Goal: Transaction & Acquisition: Purchase product/service

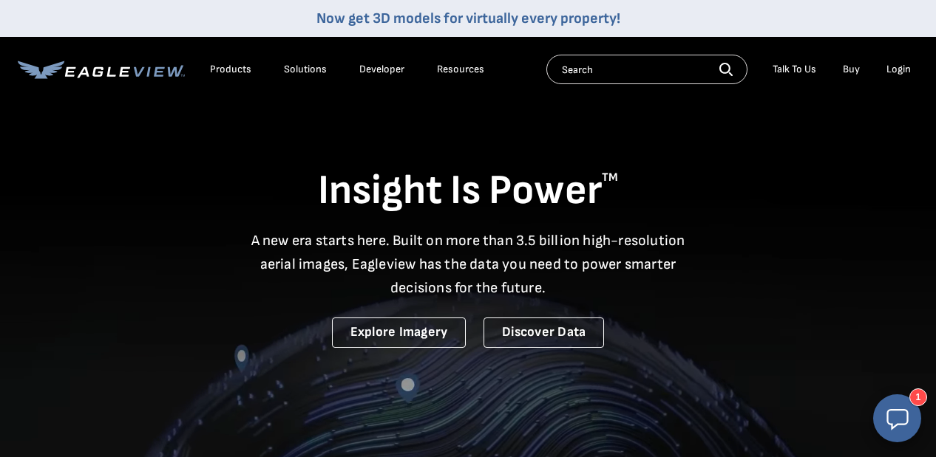
click at [904, 69] on div "Login" at bounding box center [898, 69] width 24 height 13
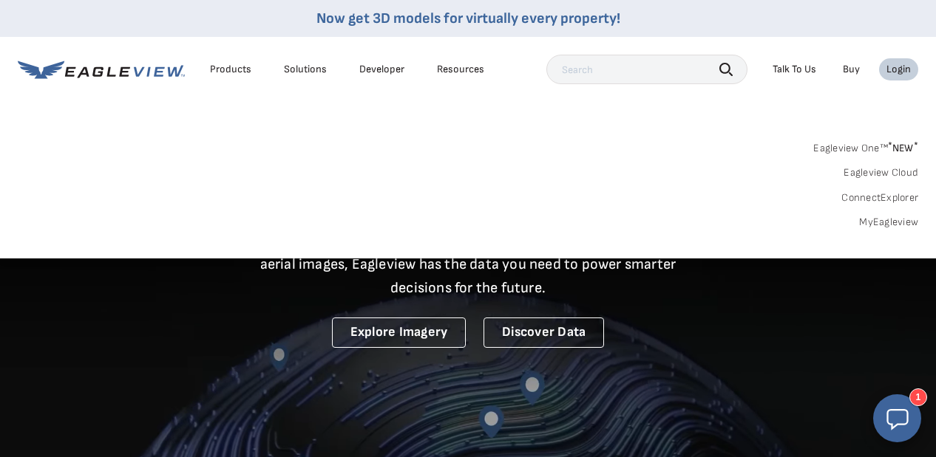
click at [910, 218] on link "MyEagleview" at bounding box center [888, 222] width 59 height 13
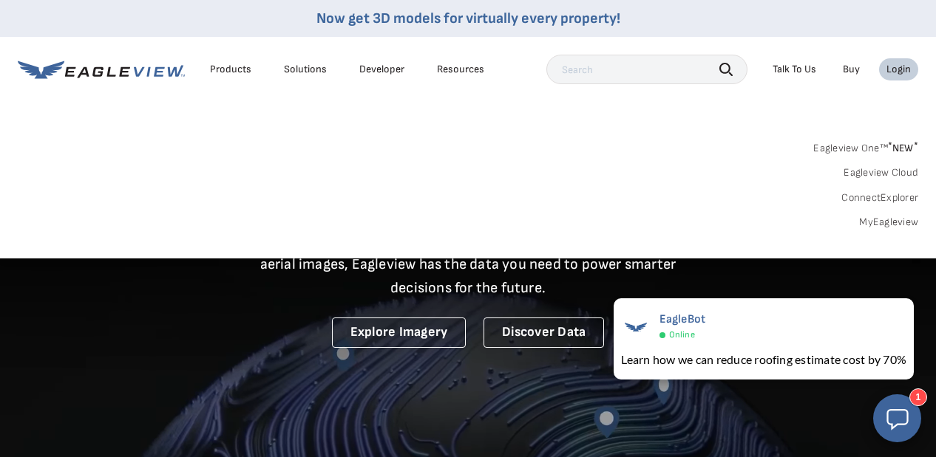
click at [900, 72] on div "Login" at bounding box center [898, 69] width 24 height 13
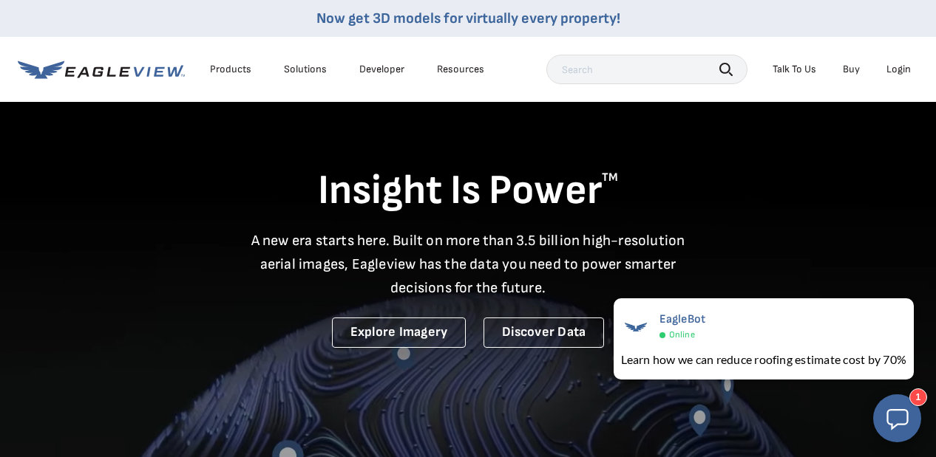
click at [901, 67] on div "Login" at bounding box center [898, 69] width 24 height 13
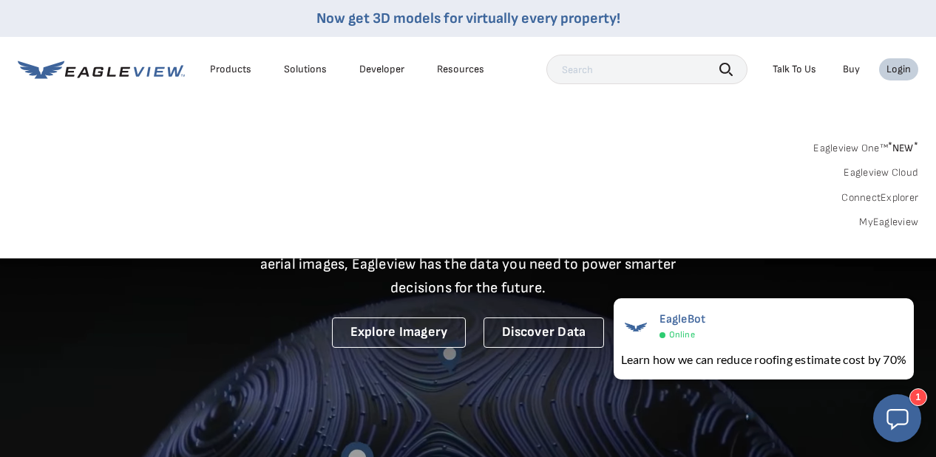
click at [887, 219] on link "MyEagleview" at bounding box center [888, 222] width 59 height 13
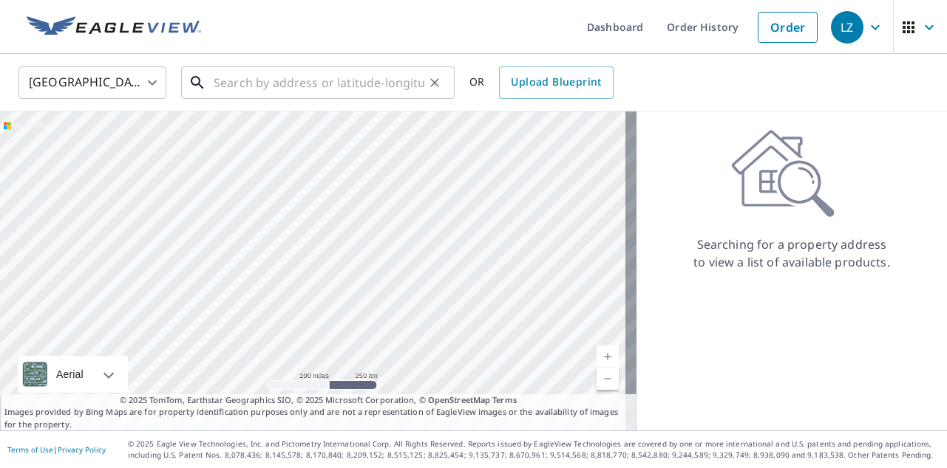
click at [324, 82] on input "text" at bounding box center [319, 82] width 211 height 41
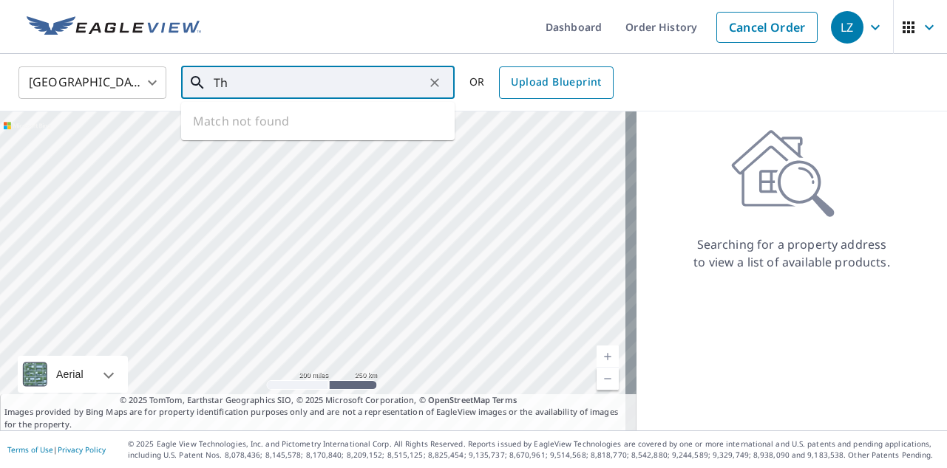
type input "T"
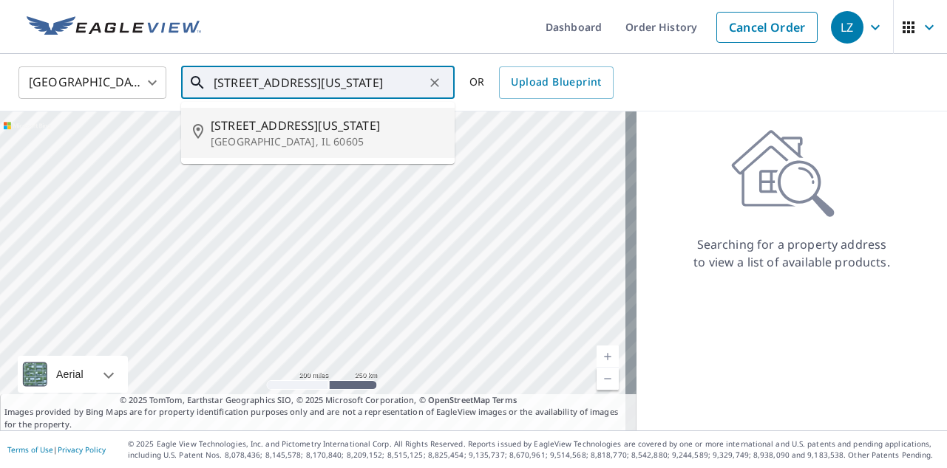
click at [412, 120] on span "520 S Michigan Ave" at bounding box center [327, 126] width 232 height 18
type input "520 S Michigan Ave Chicago, IL 60605"
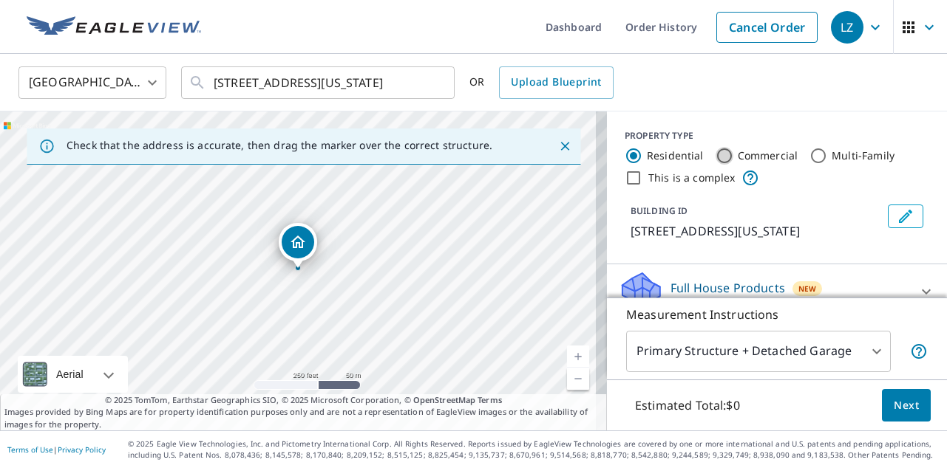
click at [715, 160] on input "Commercial" at bounding box center [724, 156] width 18 height 18
radio input "true"
type input "4"
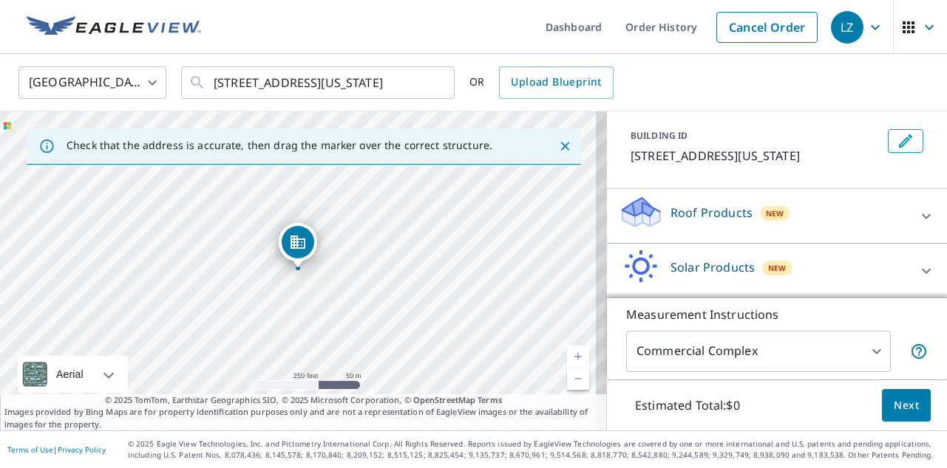
scroll to position [78, 0]
click at [727, 229] on div "Roof Products New" at bounding box center [764, 214] width 290 height 42
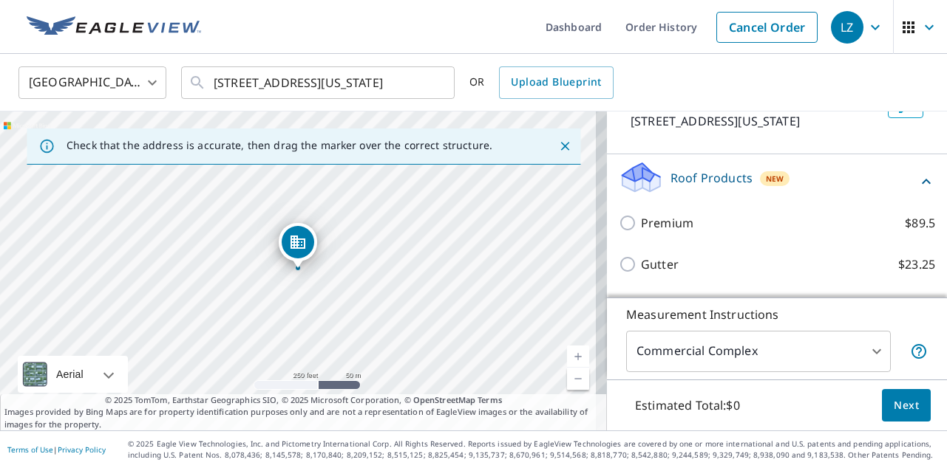
scroll to position [106, 0]
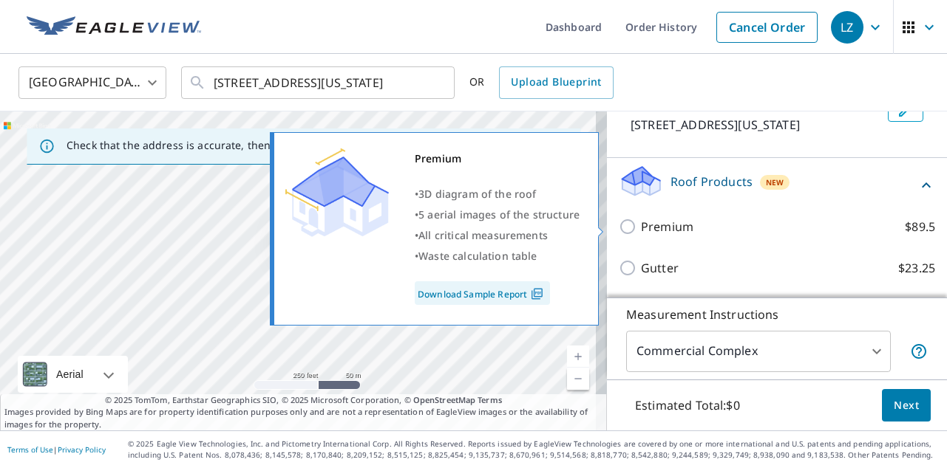
click at [678, 234] on p "Premium" at bounding box center [667, 227] width 52 height 18
click at [641, 234] on input "Premium $89.5" at bounding box center [630, 227] width 22 height 18
checkbox input "true"
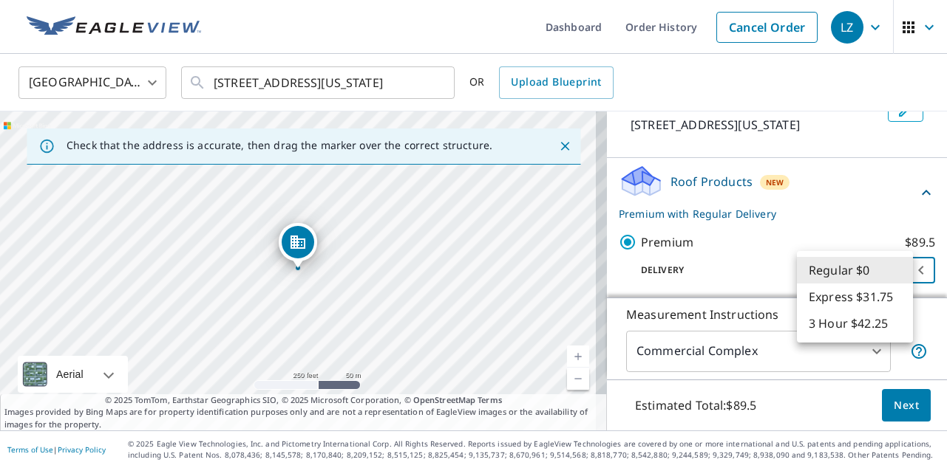
click at [851, 265] on body "LZ LZ Dashboard Order History Cancel Order LZ United States US ​ 520 S Michigan…" at bounding box center [473, 234] width 947 height 468
click at [892, 409] on div at bounding box center [473, 234] width 947 height 468
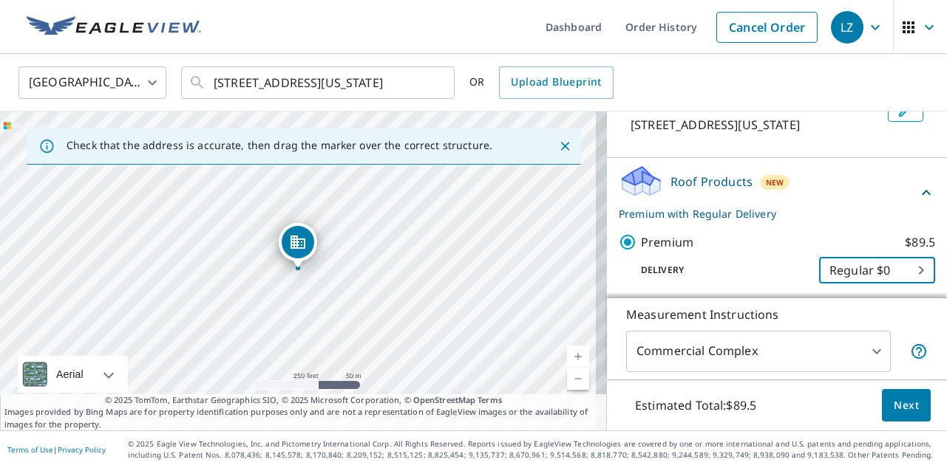
click at [901, 403] on span "Next" at bounding box center [905, 406] width 25 height 18
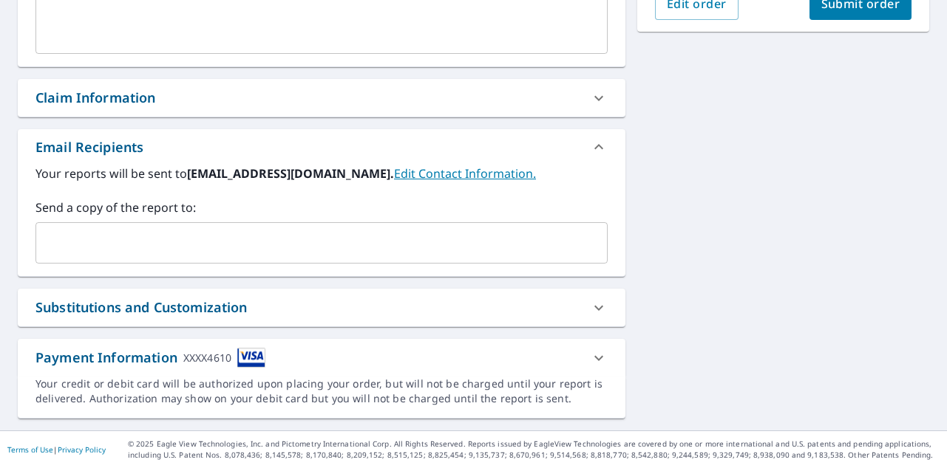
scroll to position [457, 0]
click at [590, 354] on icon at bounding box center [599, 359] width 18 height 18
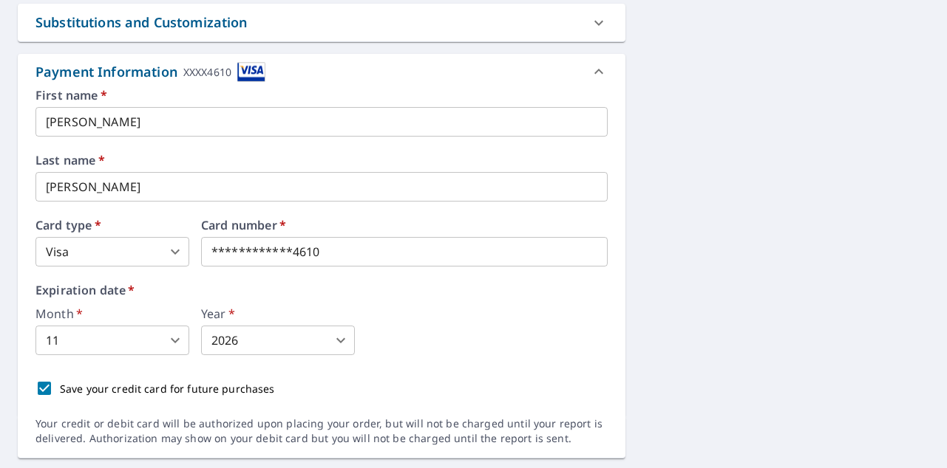
scroll to position [0, 0]
click at [149, 129] on input "Leticia" at bounding box center [321, 122] width 572 height 30
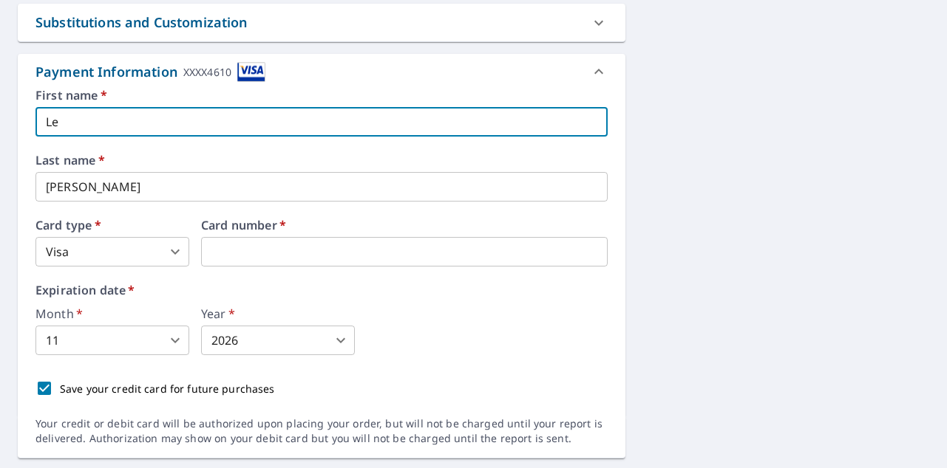
type input "L"
type input "Rafael"
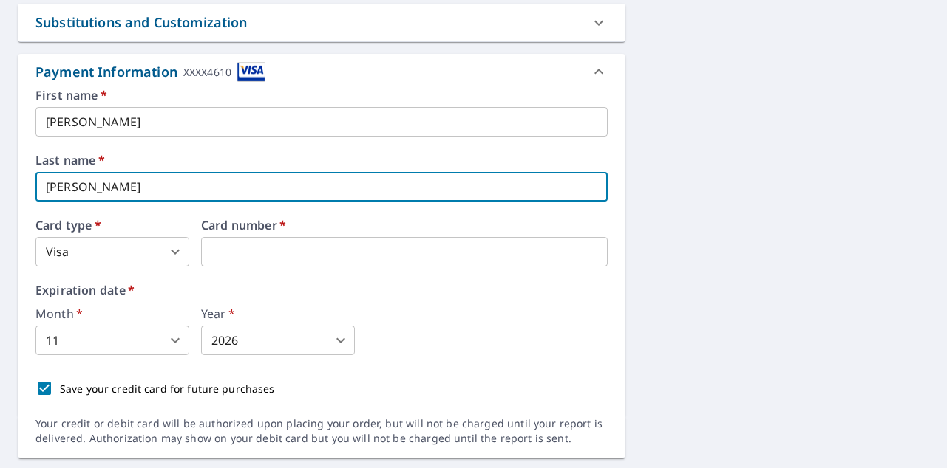
drag, startPoint x: 137, startPoint y: 179, endPoint x: 1, endPoint y: 171, distance: 136.2
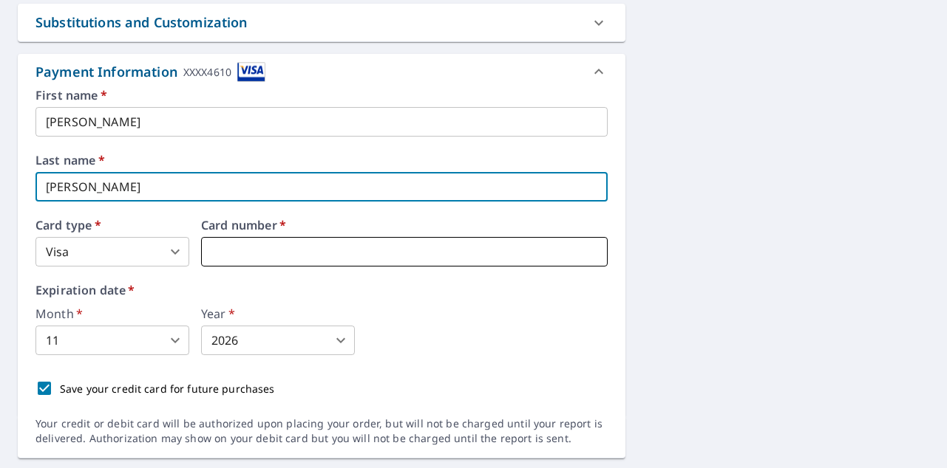
type input "Alcantara"
click at [231, 260] on iframe at bounding box center [404, 252] width 406 height 30
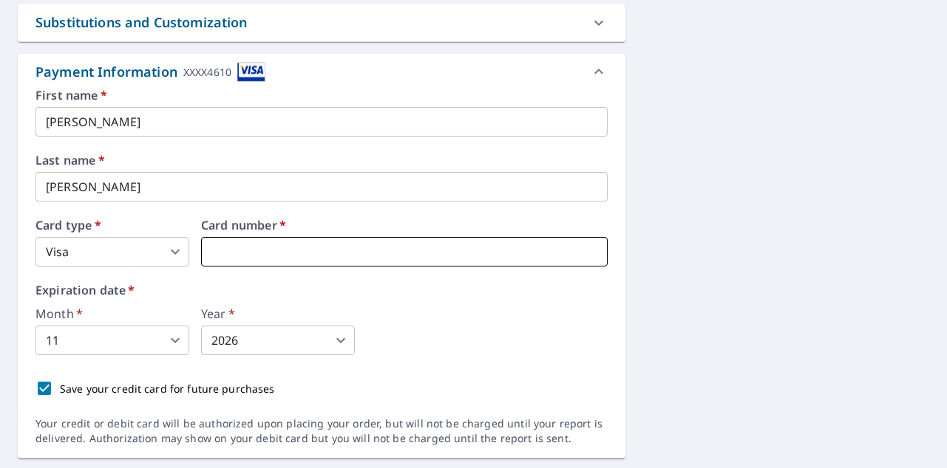
click at [231, 242] on iframe at bounding box center [404, 252] width 406 height 30
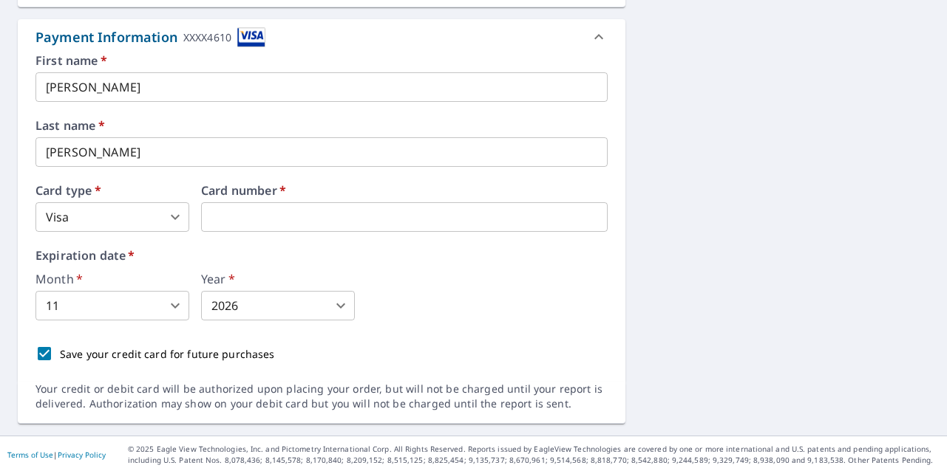
click at [169, 312] on body "LZ LZ Dashboard Order History Cancel Order LZ Dashboard / Finalize Order Finali…" at bounding box center [473, 234] width 947 height 468
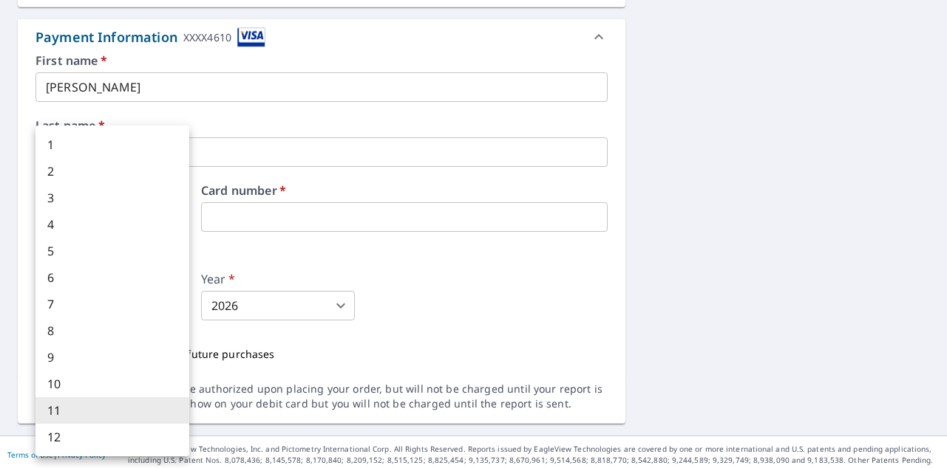
click at [160, 162] on li "2" at bounding box center [112, 171] width 154 height 27
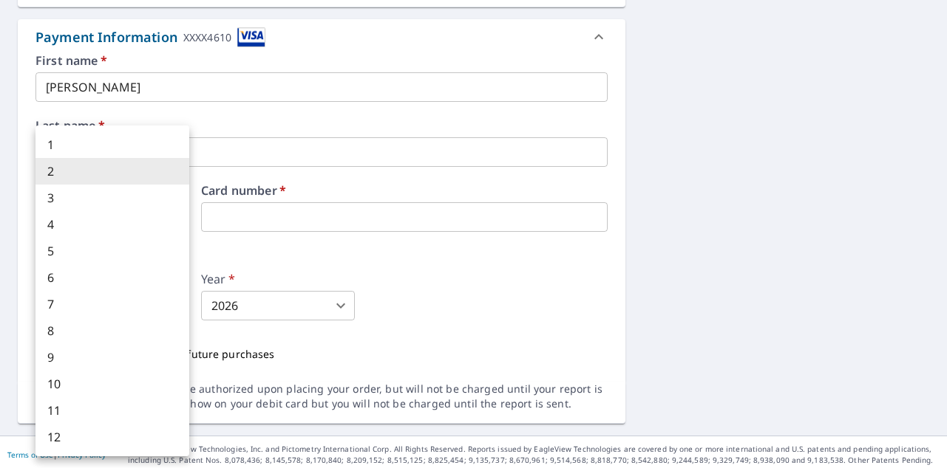
click at [175, 310] on body "LZ LZ Dashboard Order History Cancel Order LZ Dashboard / Finalize Order Finali…" at bounding box center [473, 234] width 947 height 468
click at [160, 148] on li "1" at bounding box center [112, 145] width 154 height 27
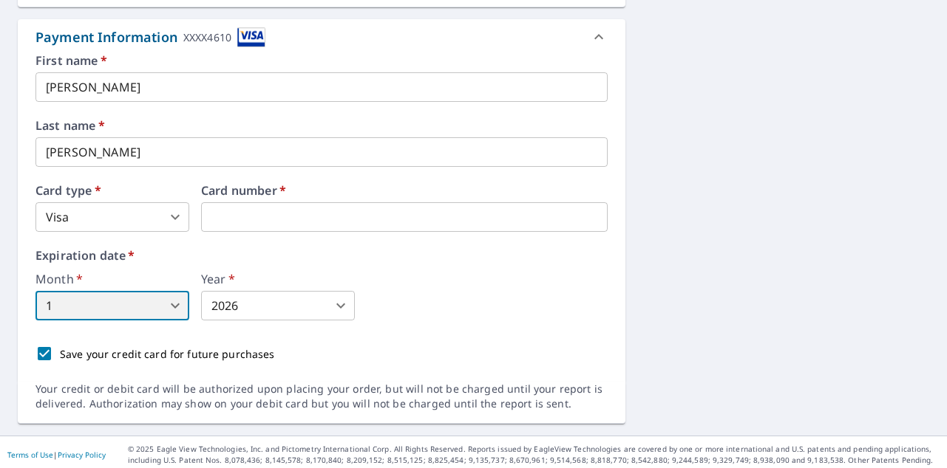
type input "1"
click at [284, 305] on div "1 2 3 4 5 6 7 8 9 10 11 12" at bounding box center [473, 234] width 947 height 468
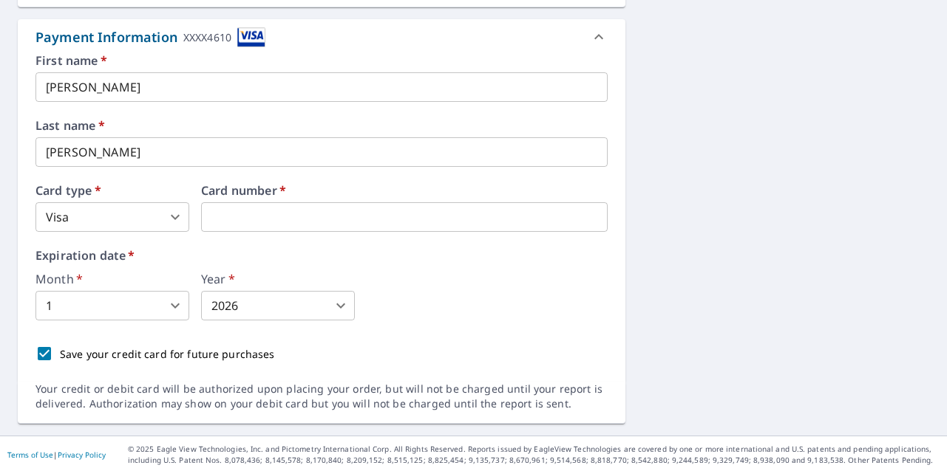
click at [284, 307] on body "LZ LZ Dashboard Order History Cancel Order LZ Dashboard / Finalize Order Finali…" at bounding box center [473, 234] width 947 height 468
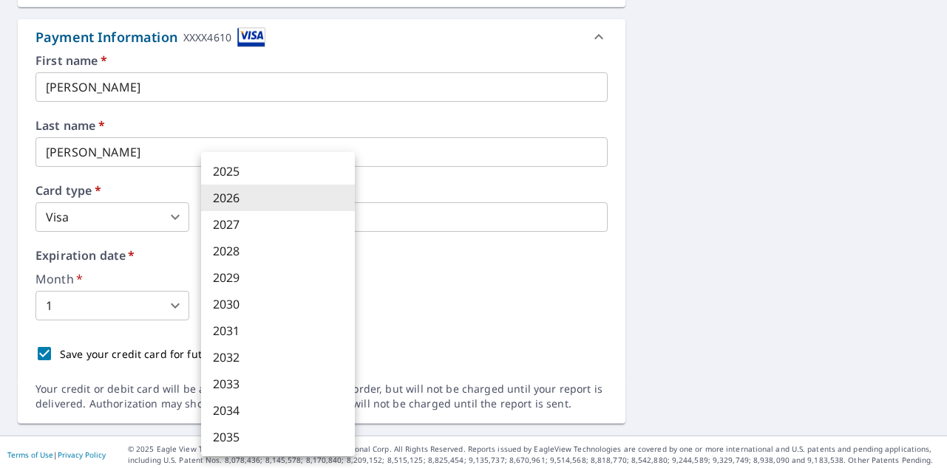
click at [266, 253] on li "2028" at bounding box center [278, 251] width 154 height 27
type input "2028"
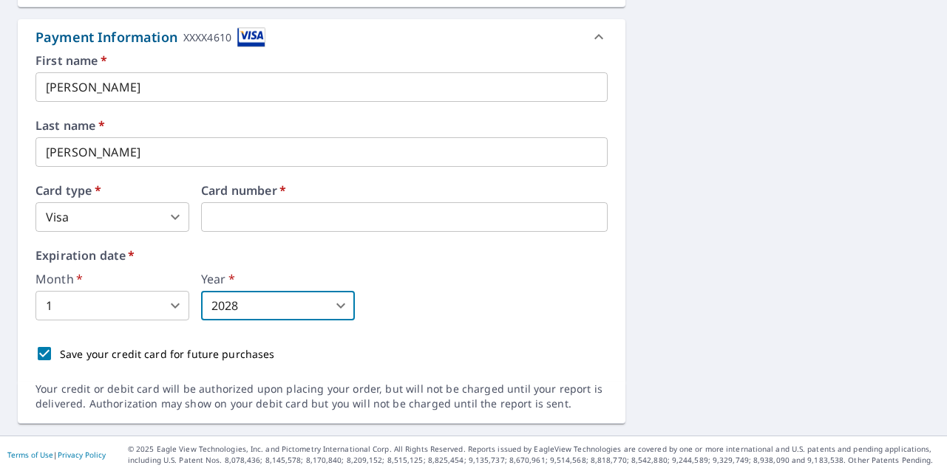
click at [41, 354] on input "Save your credit card for future purchases" at bounding box center [44, 353] width 31 height 31
checkbox input "false"
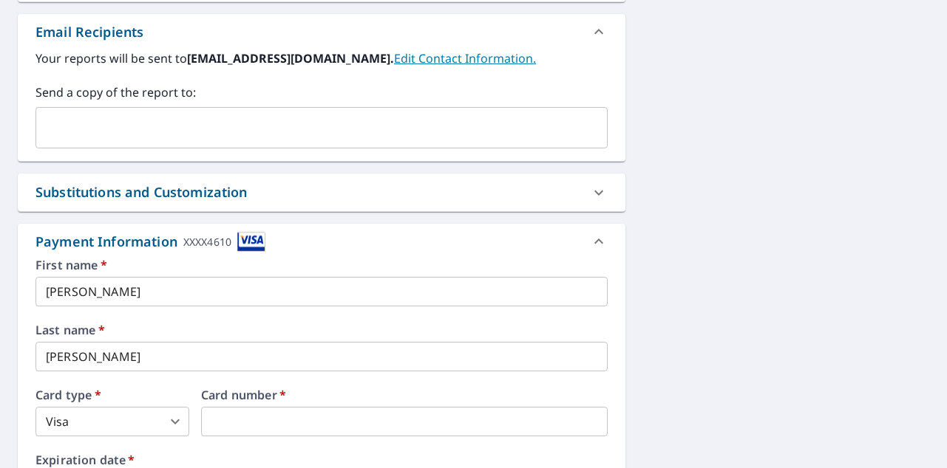
scroll to position [570, 0]
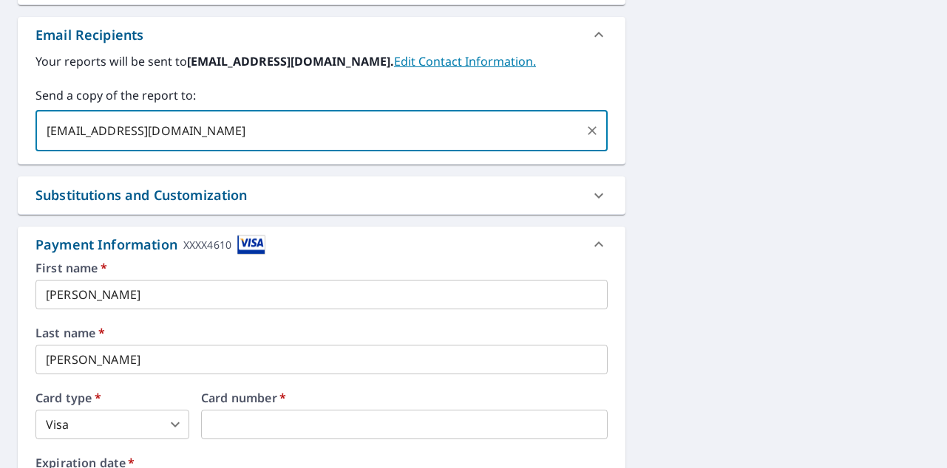
type input "hbsconstructioninc@gmail.com"
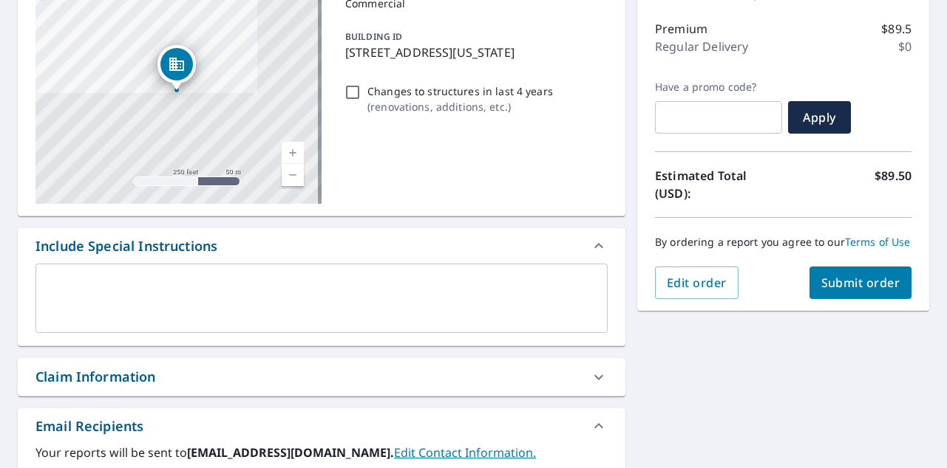
scroll to position [103, 0]
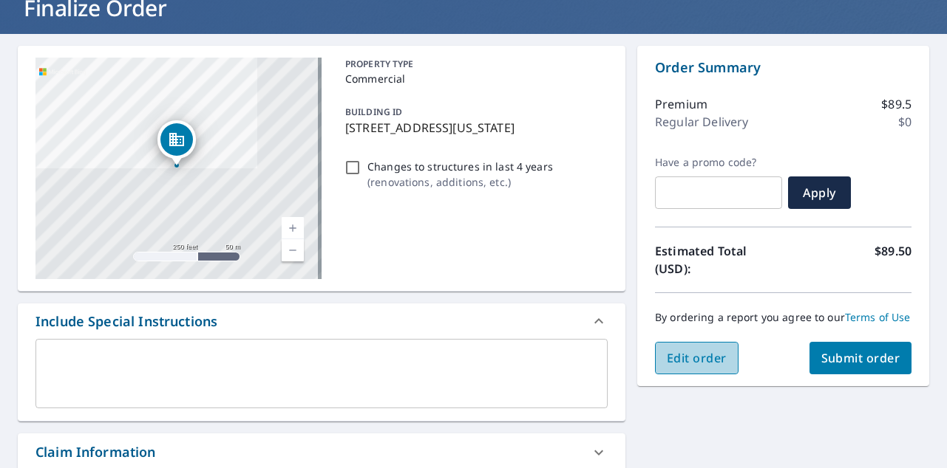
click at [696, 367] on span "Edit order" at bounding box center [697, 358] width 60 height 16
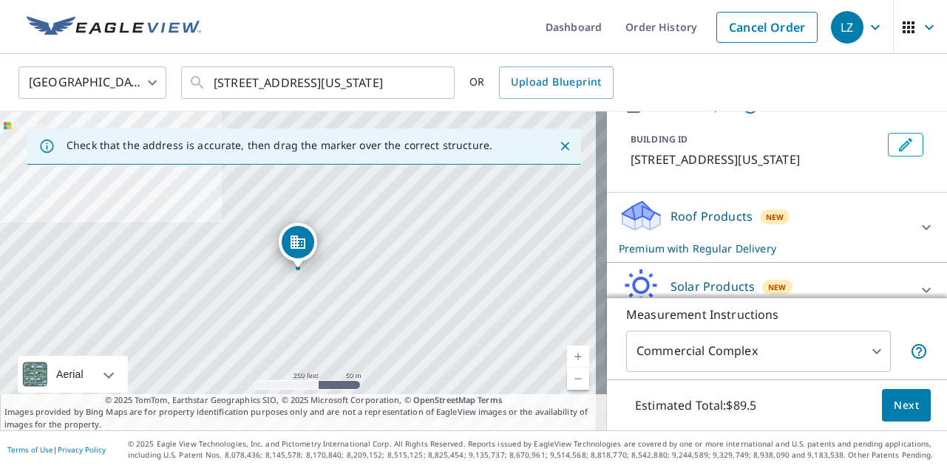
scroll to position [77, 0]
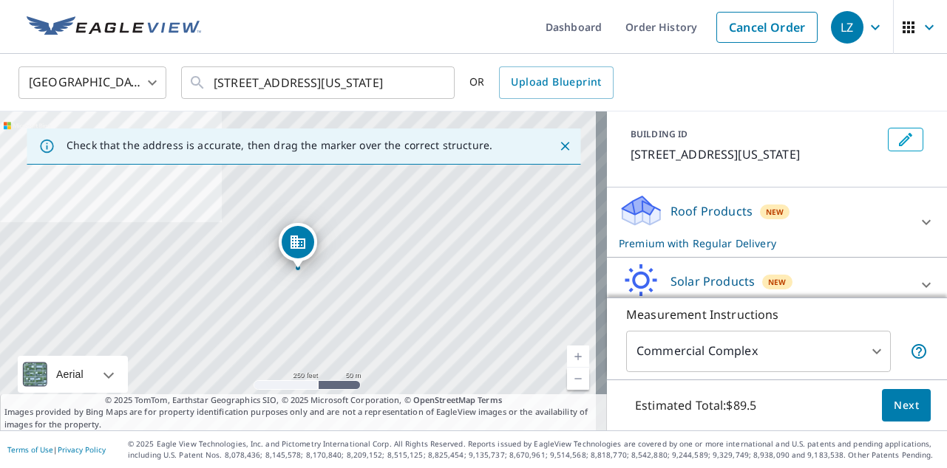
click at [812, 249] on p "Premium with Regular Delivery" at bounding box center [764, 244] width 290 height 16
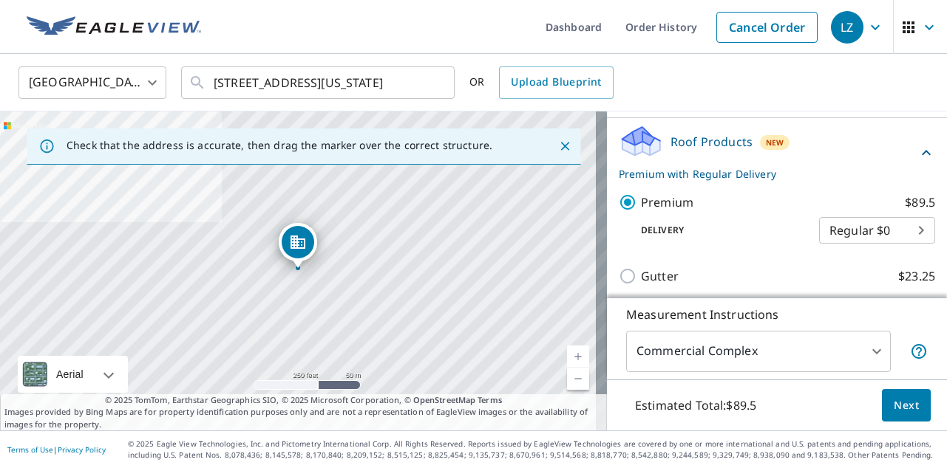
scroll to position [151, 0]
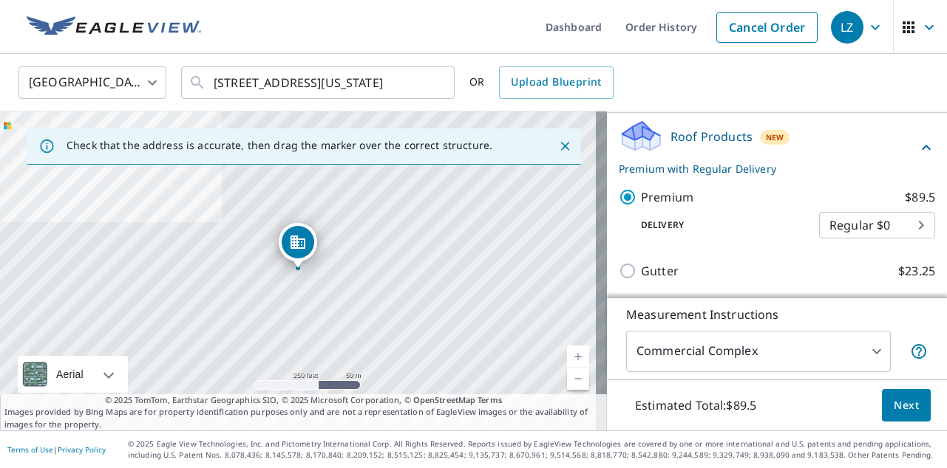
click at [841, 231] on body "LZ LZ Dashboard Order History Cancel Order LZ United States US ​ 520 S Michigan…" at bounding box center [473, 234] width 947 height 468
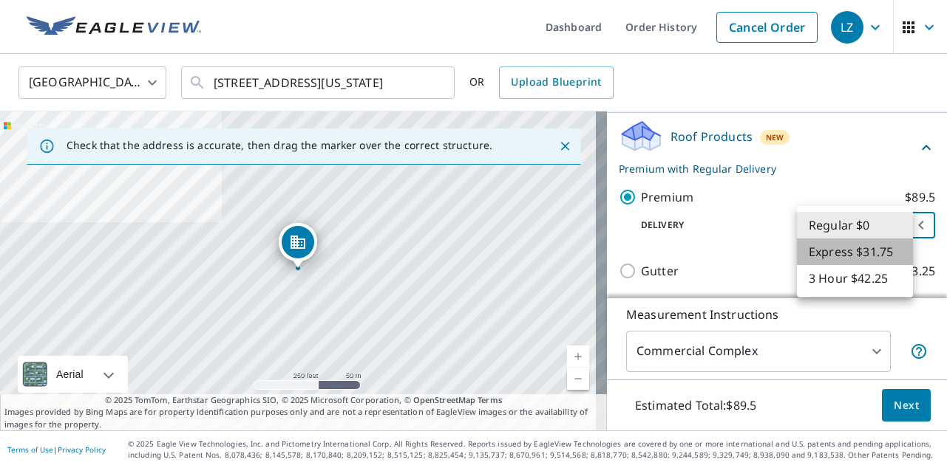
click at [856, 253] on li "Express $31.75" at bounding box center [855, 252] width 116 height 27
type input "4"
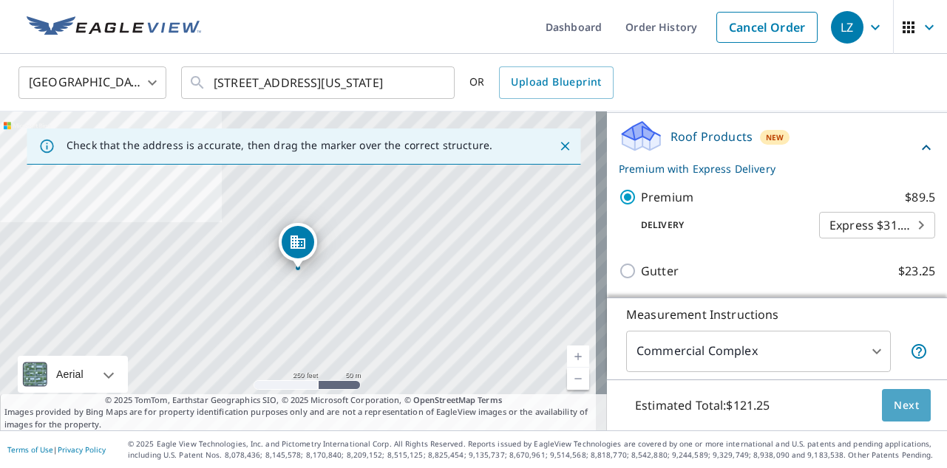
click at [899, 406] on span "Next" at bounding box center [905, 406] width 25 height 18
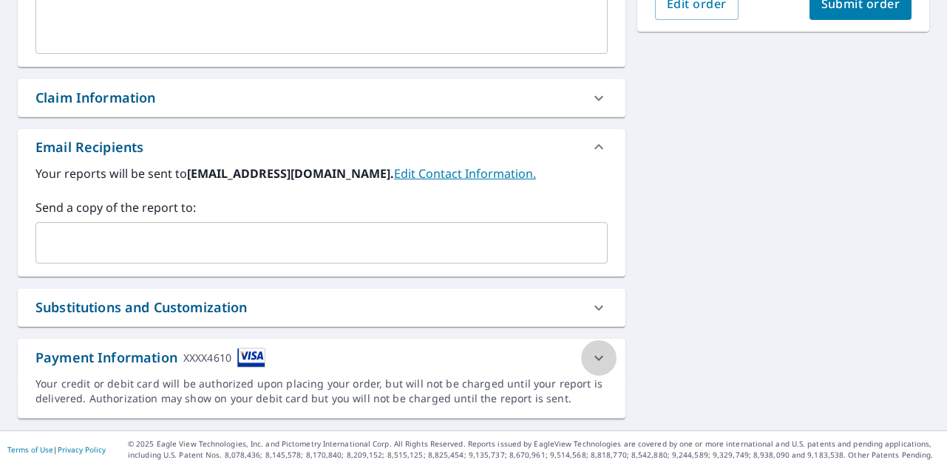
click at [596, 357] on icon at bounding box center [599, 359] width 18 height 18
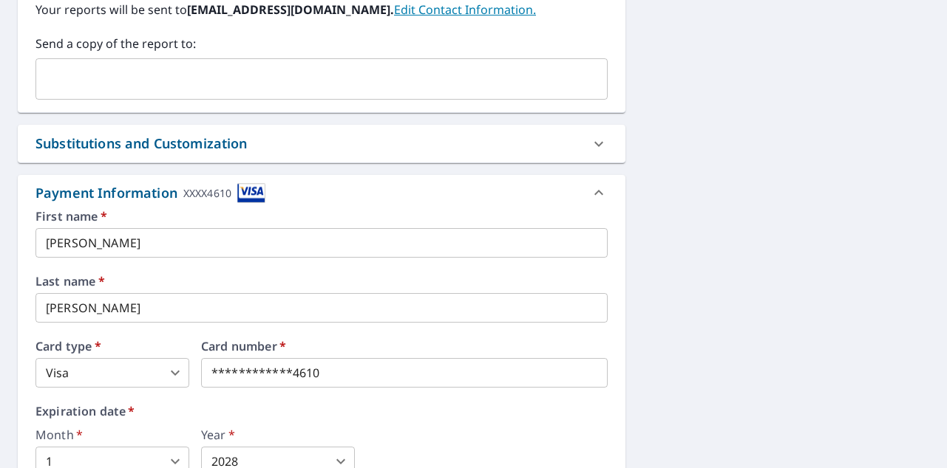
scroll to position [623, 0]
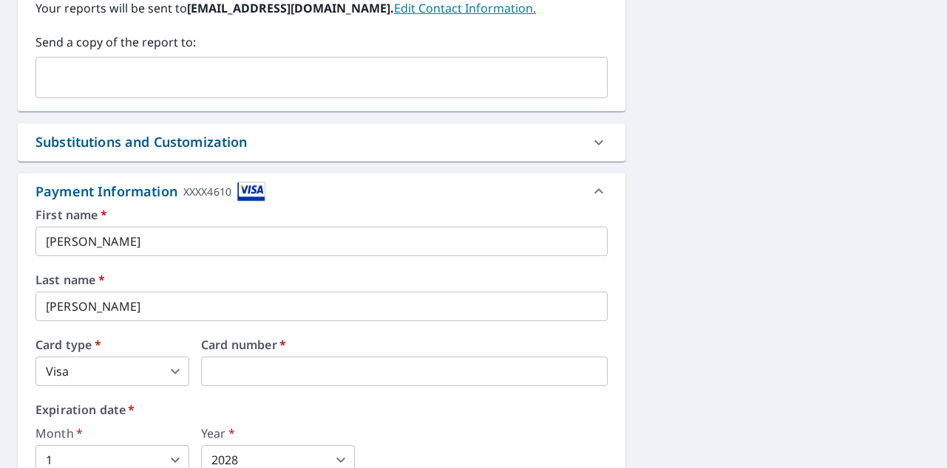
drag, startPoint x: 378, startPoint y: 381, endPoint x: 171, endPoint y: 362, distance: 207.7
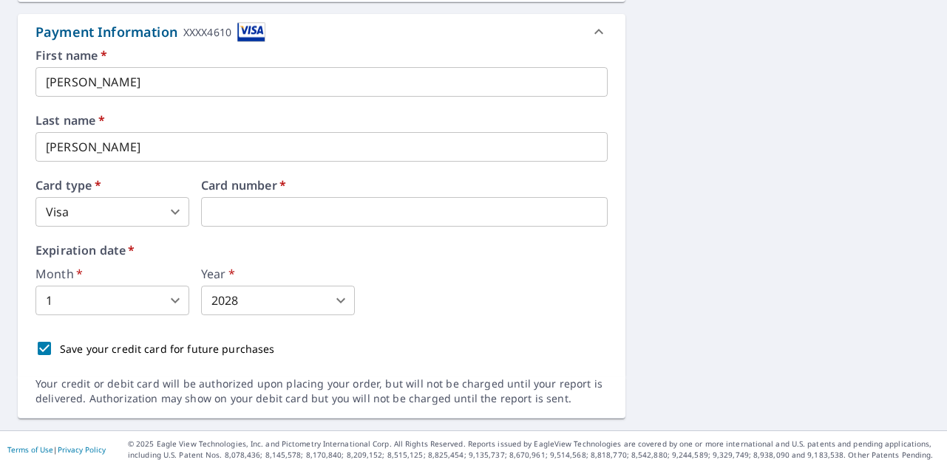
scroll to position [0, 0]
click at [590, 27] on icon at bounding box center [599, 32] width 18 height 18
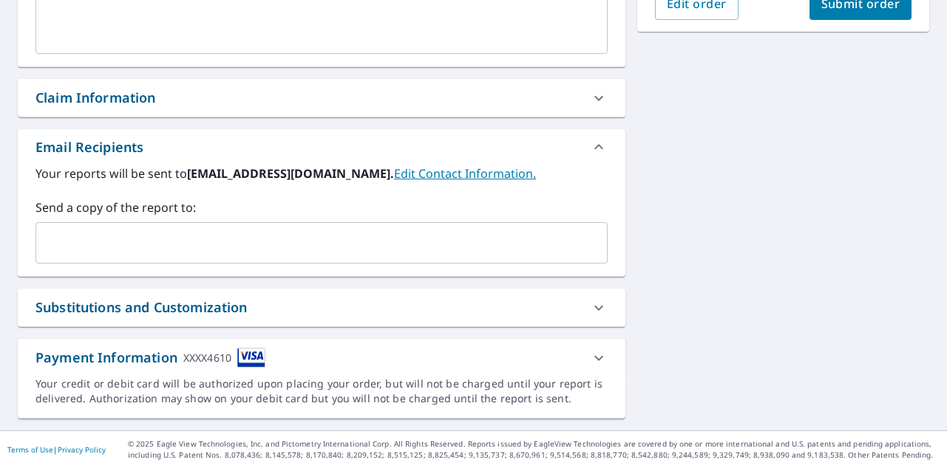
click at [590, 31] on div "520 S Michigan Ave Chicago, IL 60605 Aerial Road A standard road map Aerial A d…" at bounding box center [321, 55] width 607 height 728
click at [590, 358] on icon at bounding box center [599, 359] width 18 height 18
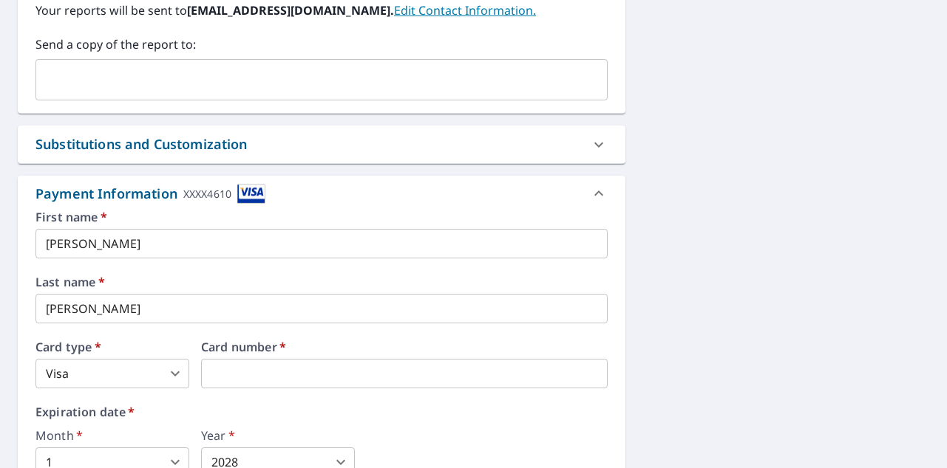
scroll to position [624, 0]
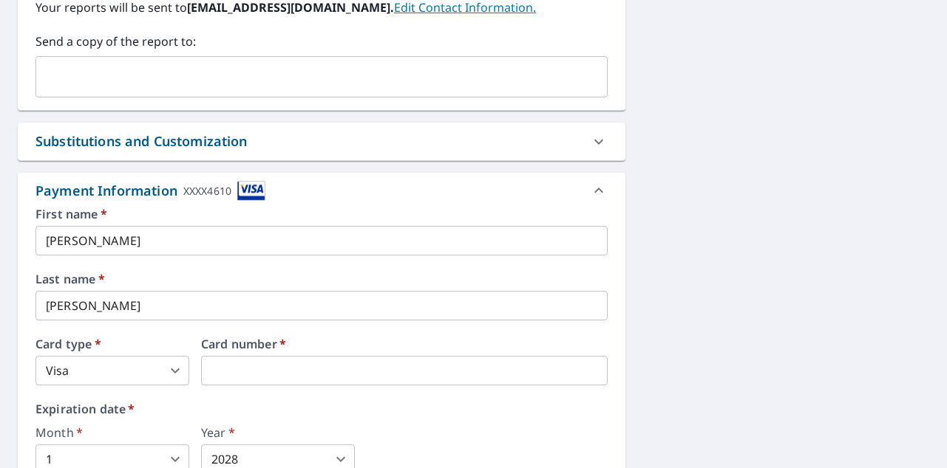
click at [105, 454] on body "LZ LZ Dashboard Order History Cancel Order LZ Dashboard / Finalize Order Finali…" at bounding box center [473, 234] width 947 height 468
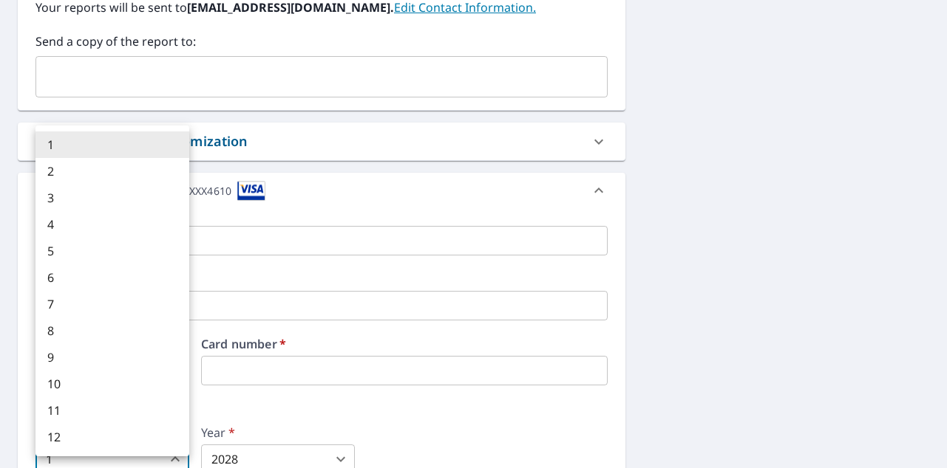
click at [314, 407] on div at bounding box center [473, 234] width 947 height 468
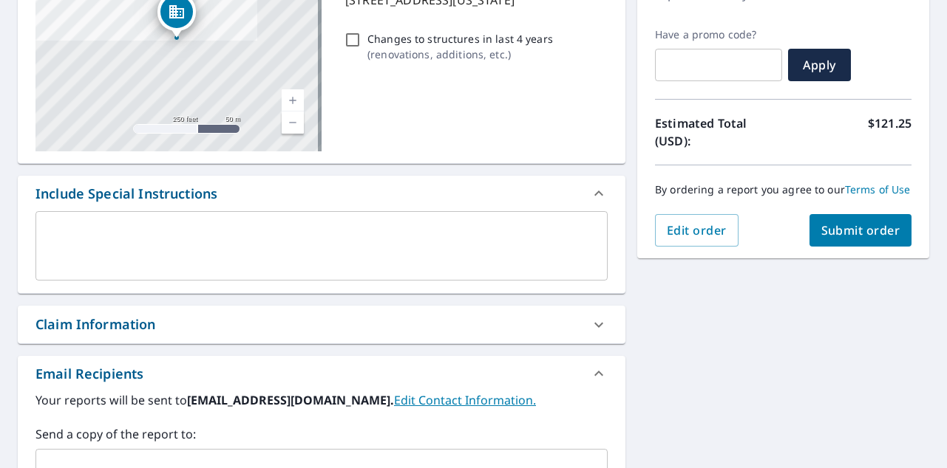
scroll to position [157, 0]
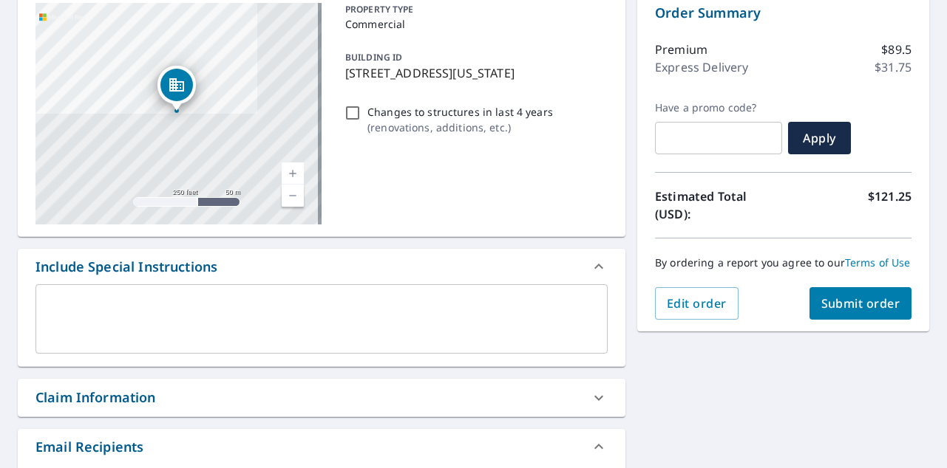
click at [840, 320] on button "Submit order" at bounding box center [860, 303] width 103 height 33
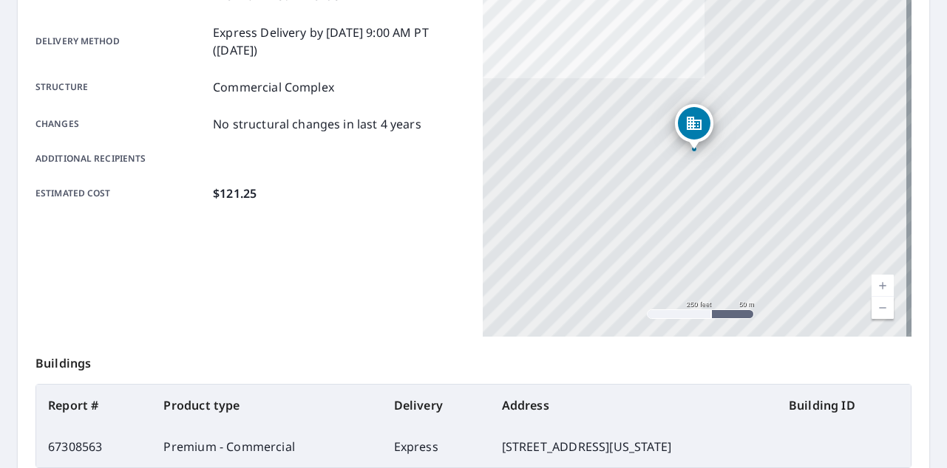
scroll to position [245, 0]
